Goal: Find specific page/section: Find specific page/section

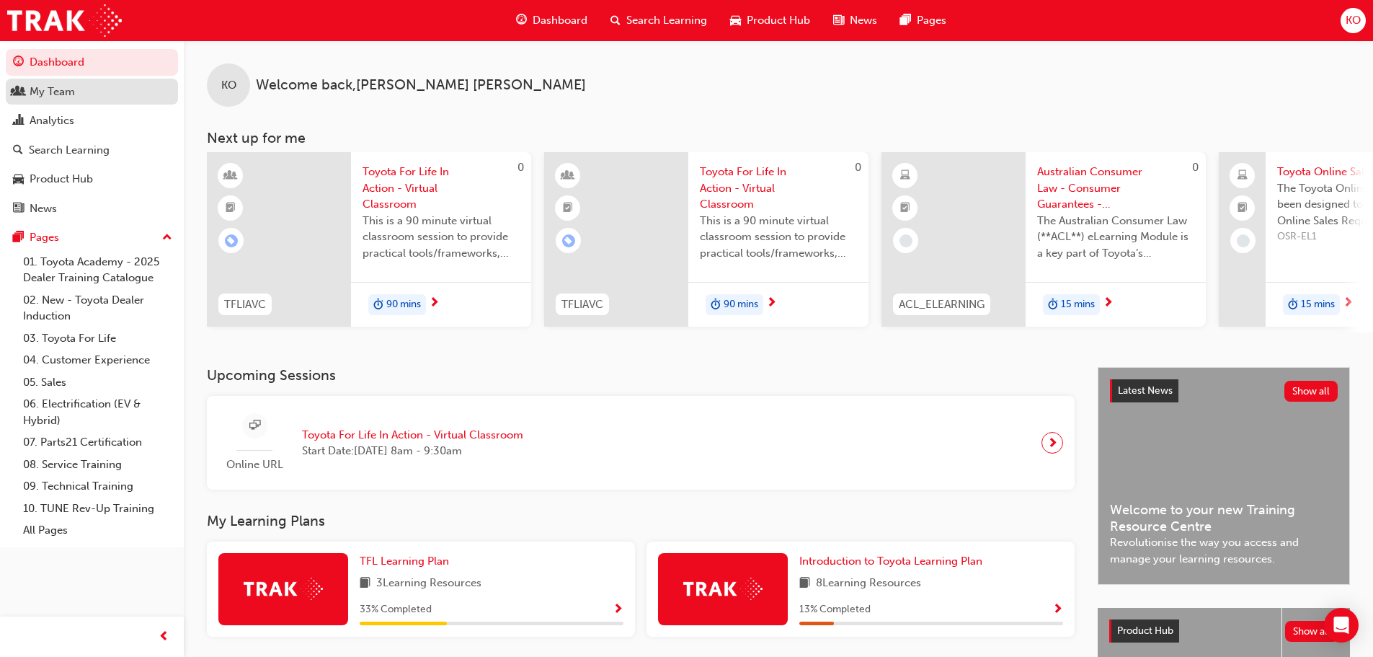
click at [110, 91] on div "My Team" at bounding box center [92, 92] width 158 height 18
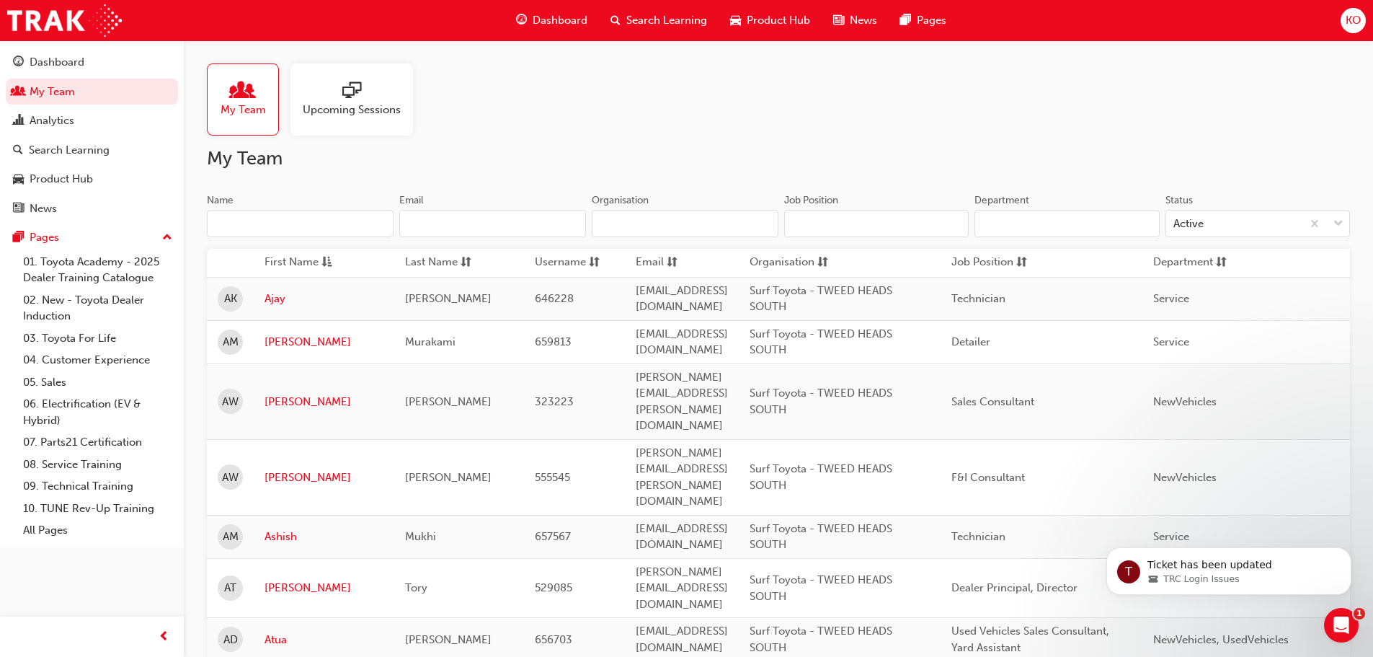
click at [324, 215] on input "Name" at bounding box center [300, 223] width 187 height 27
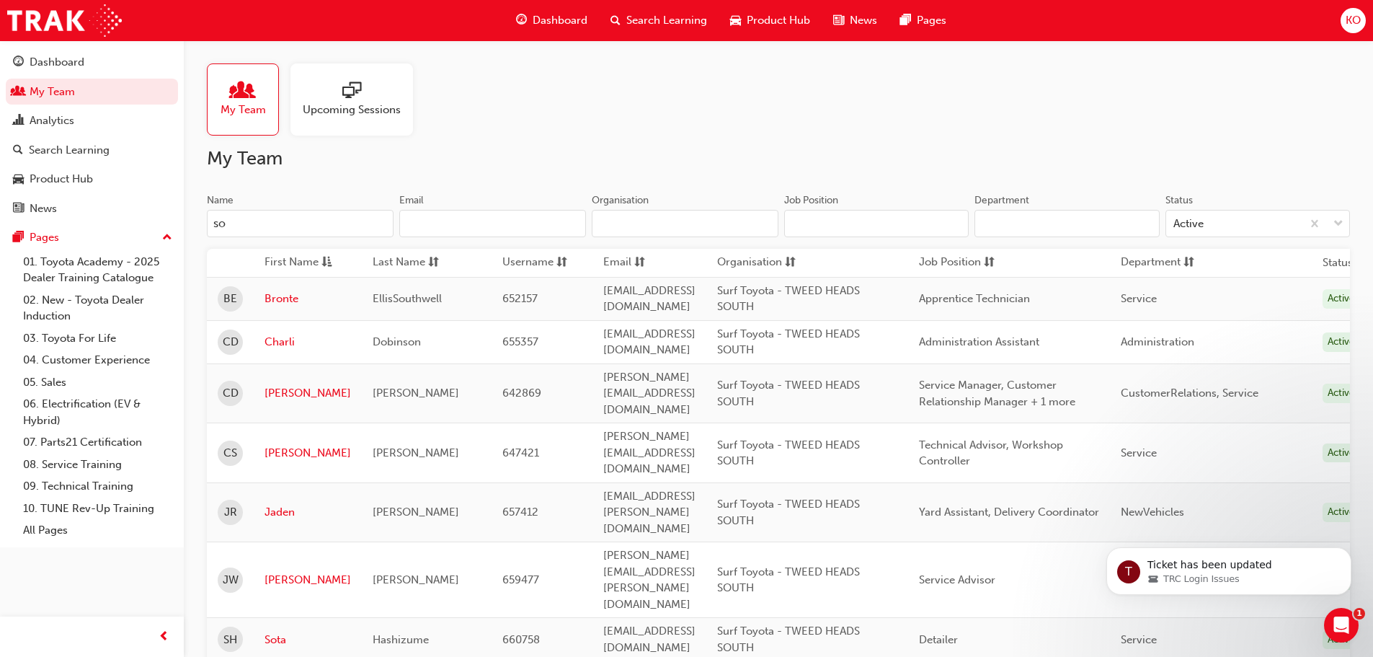
type input "s"
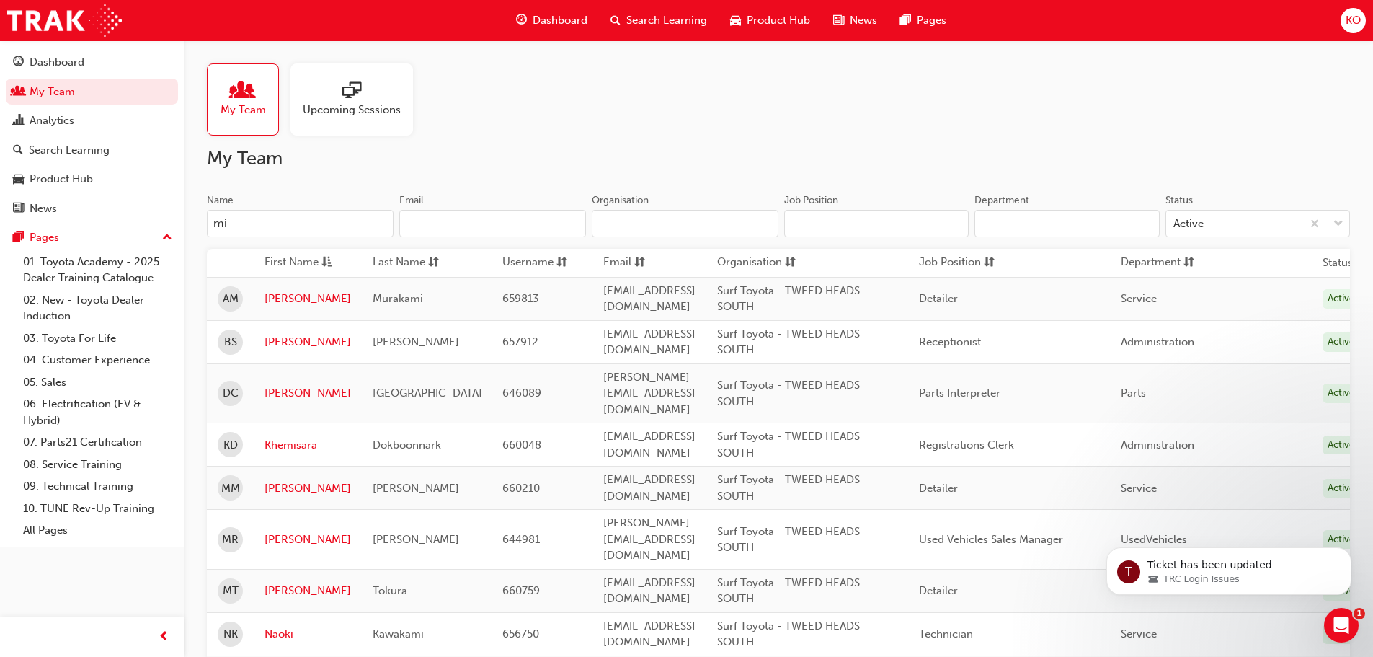
type input "m"
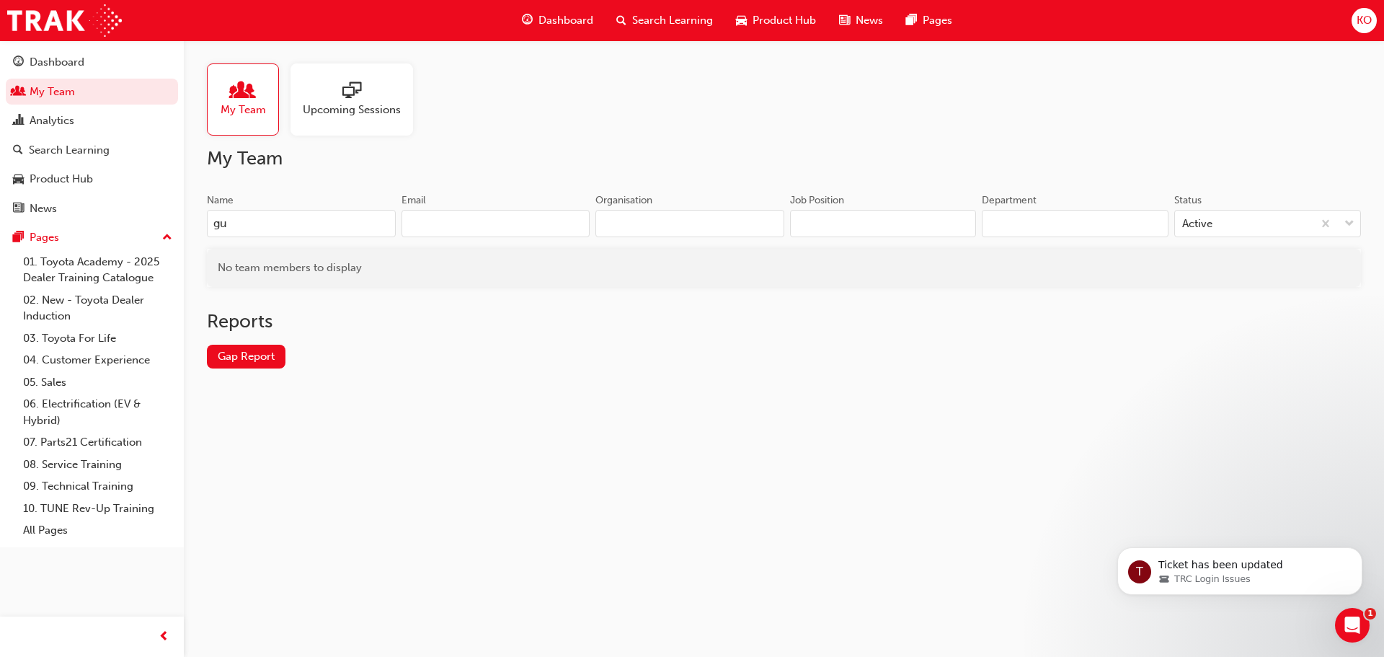
type input "g"
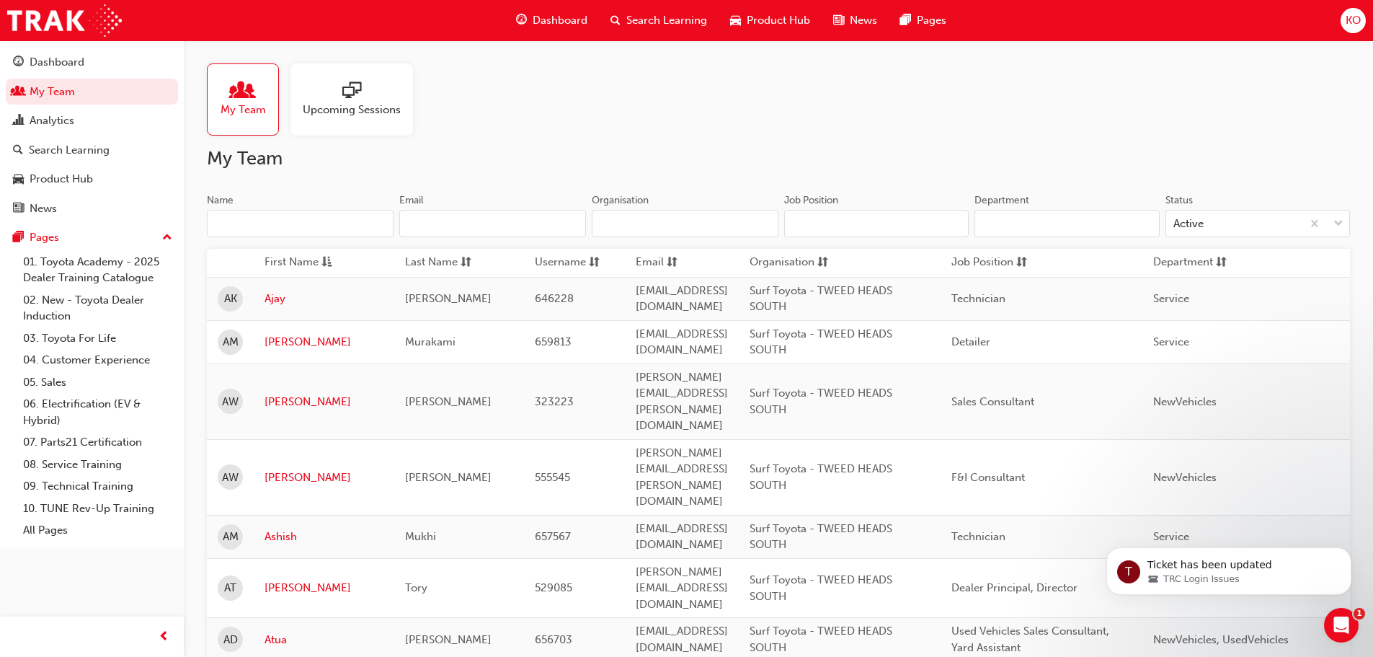
click at [710, 111] on div "My Team Upcoming Sessions" at bounding box center [778, 99] width 1143 height 72
click at [296, 222] on input "Name" at bounding box center [300, 223] width 187 height 27
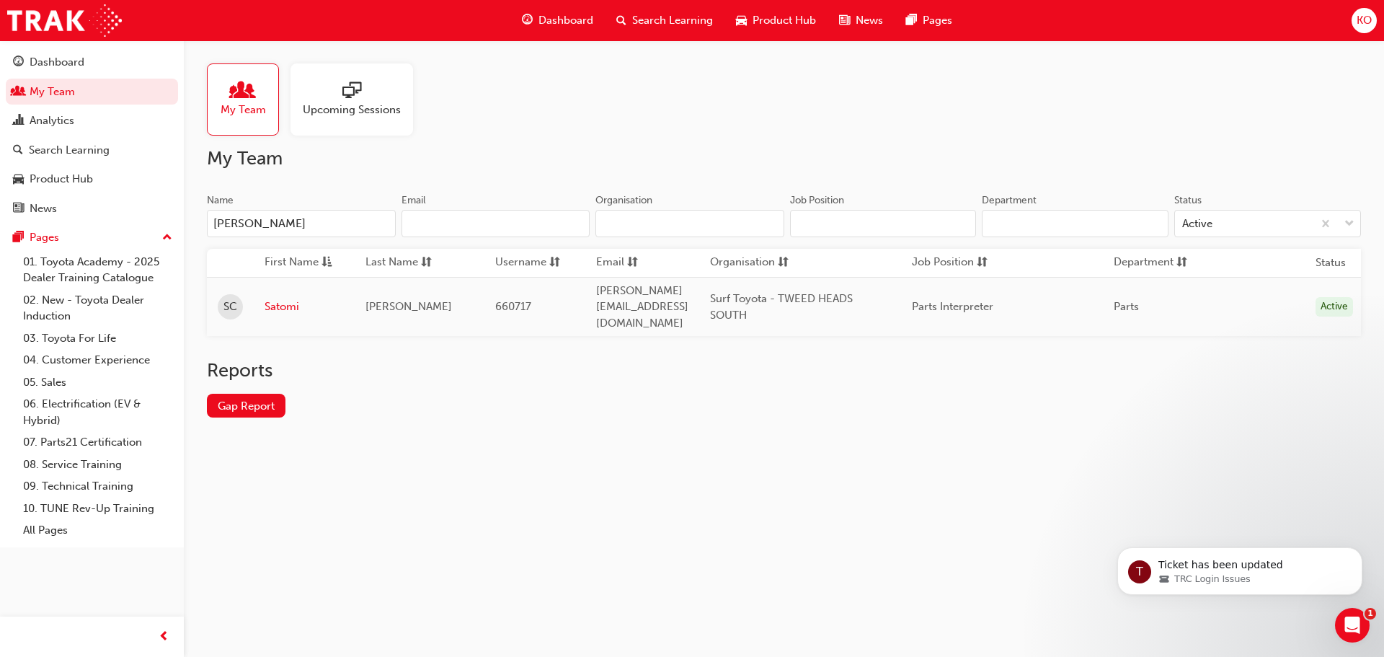
type input "[PERSON_NAME]"
click at [1366, 25] on span "KO" at bounding box center [1364, 20] width 15 height 17
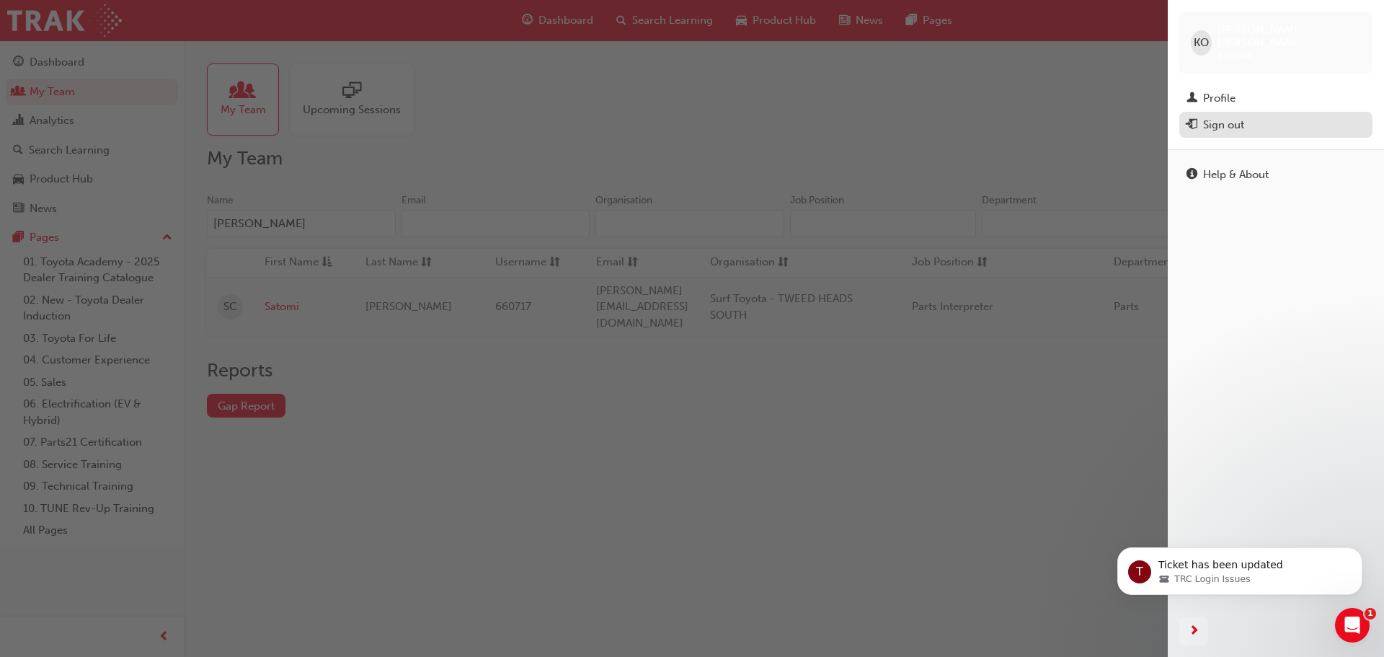
click at [1272, 116] on div "Sign out" at bounding box center [1275, 125] width 179 height 18
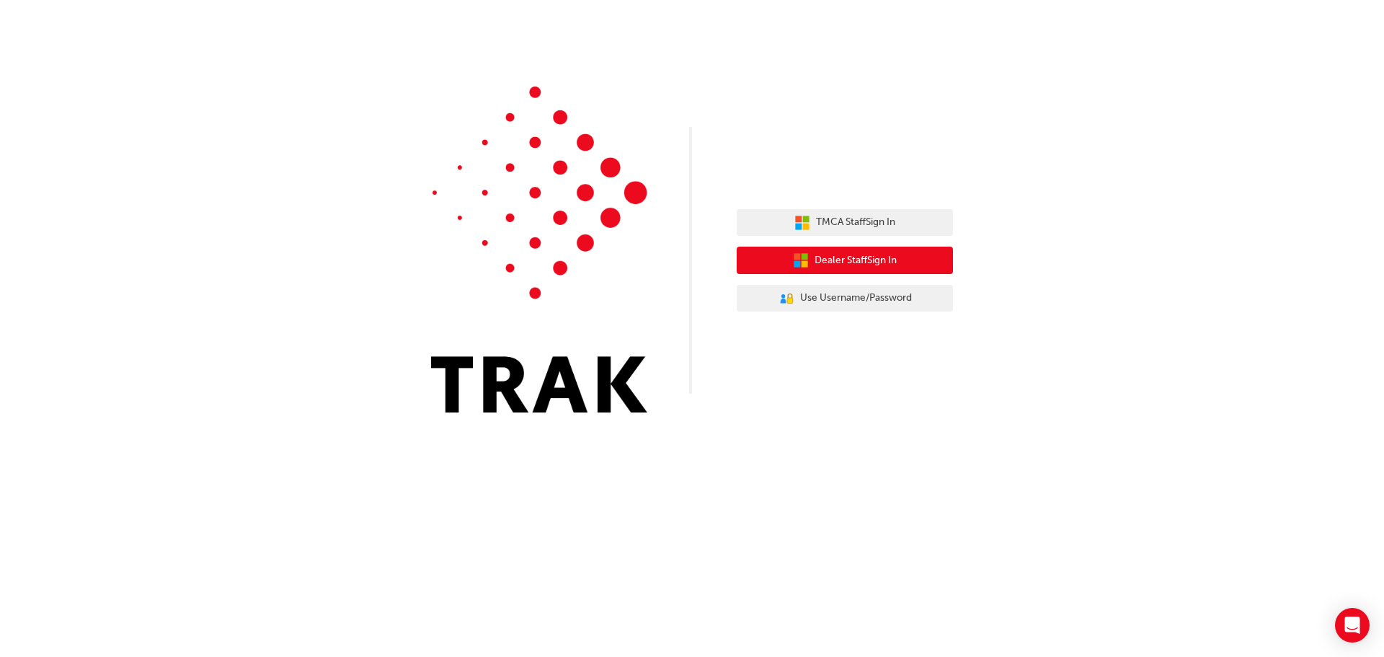
click at [876, 258] on span "Dealer Staff Sign In" at bounding box center [856, 260] width 82 height 17
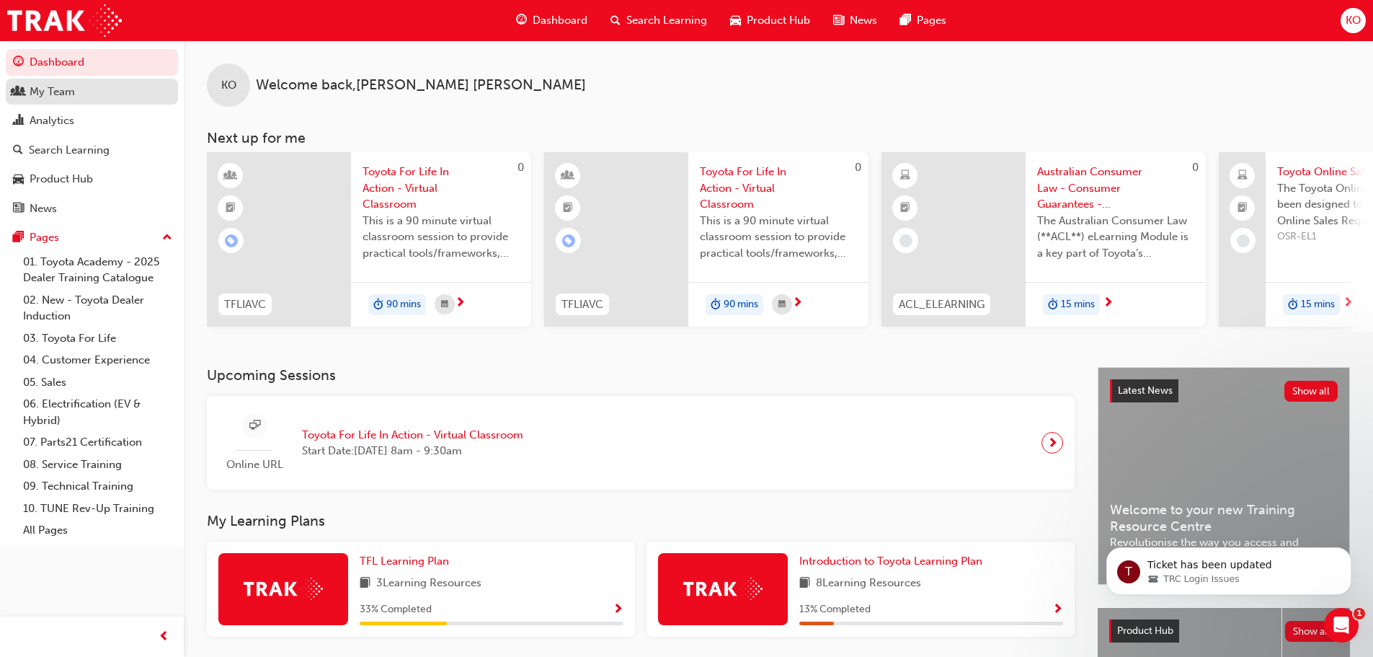
click at [92, 92] on div "My Team" at bounding box center [92, 92] width 158 height 18
